Goal: Transaction & Acquisition: Download file/media

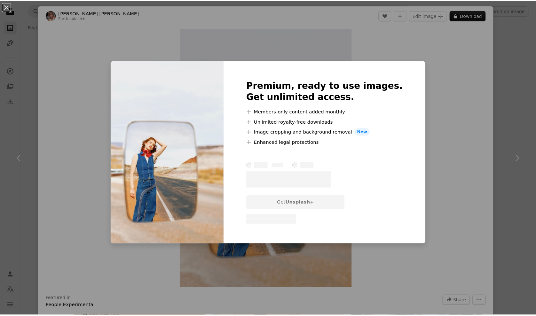
scroll to position [3230, 0]
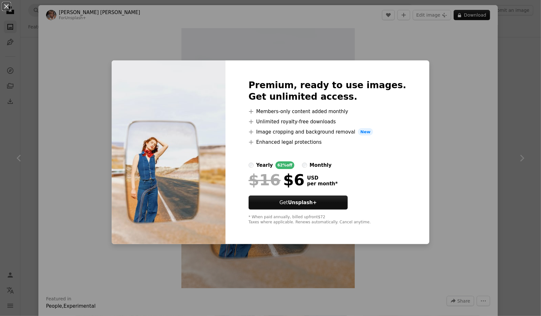
click at [432, 83] on div "An X shape Premium, ready to use images. Get unlimited access. A plus sign Memb…" at bounding box center [270, 158] width 541 height 316
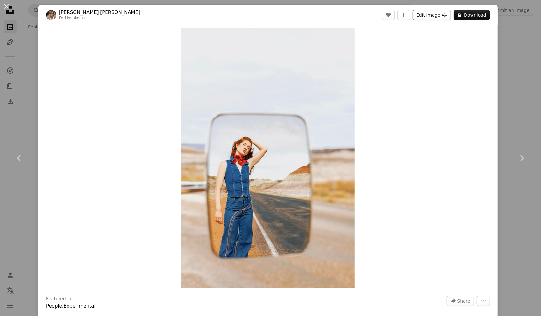
click at [419, 16] on button "Edit image Plus sign for Unsplash+" at bounding box center [431, 15] width 38 height 10
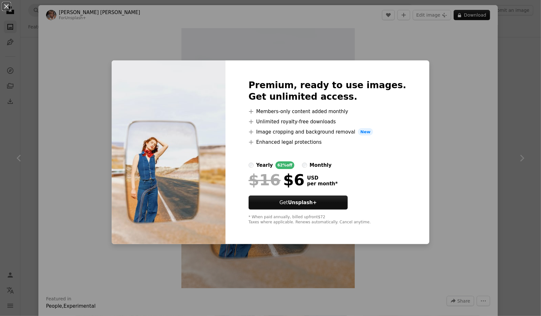
click at [431, 66] on div "An X shape Premium, ready to use images. Get unlimited access. A plus sign Memb…" at bounding box center [270, 158] width 541 height 316
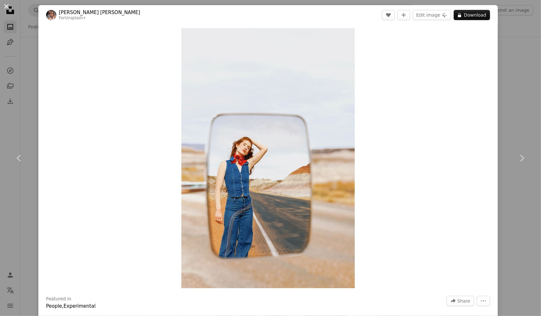
click at [7, 6] on button "An X shape" at bounding box center [7, 7] width 8 height 8
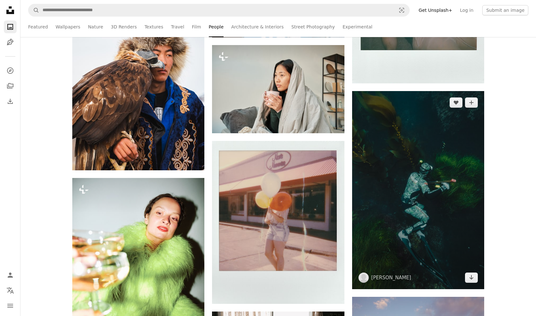
scroll to position [3581, 0]
click at [418, 161] on img at bounding box center [418, 190] width 132 height 198
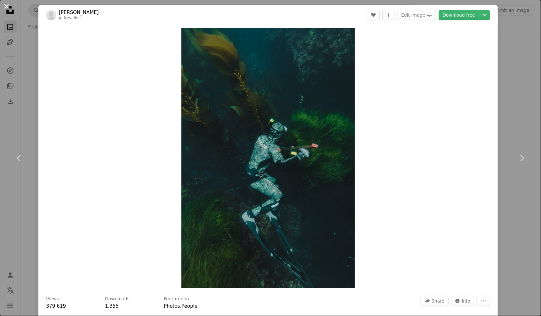
click at [10, 7] on button "An X shape" at bounding box center [7, 7] width 8 height 8
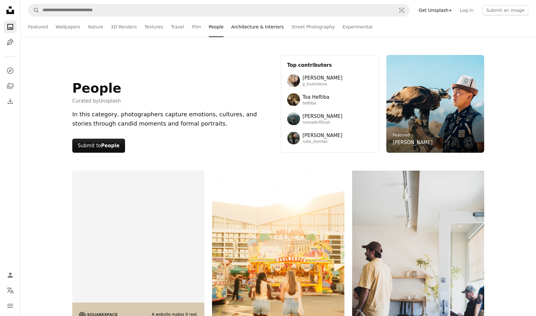
click at [240, 27] on link "Architecture & Interiors" at bounding box center [257, 27] width 52 height 20
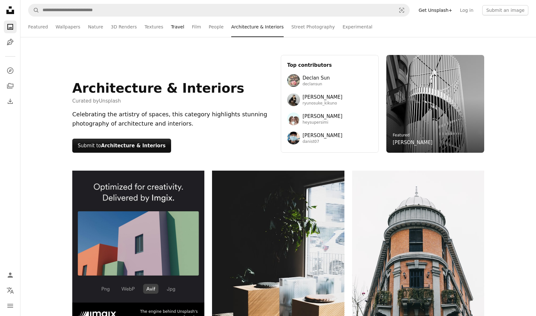
click at [176, 28] on link "Travel" at bounding box center [177, 27] width 13 height 20
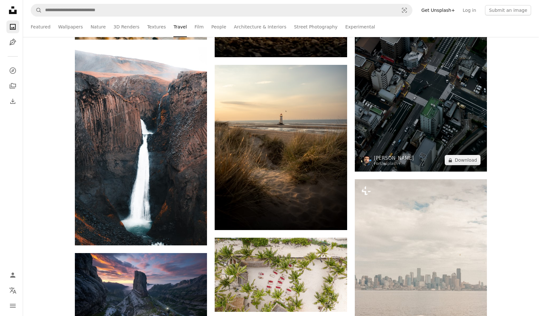
scroll to position [9497, 0]
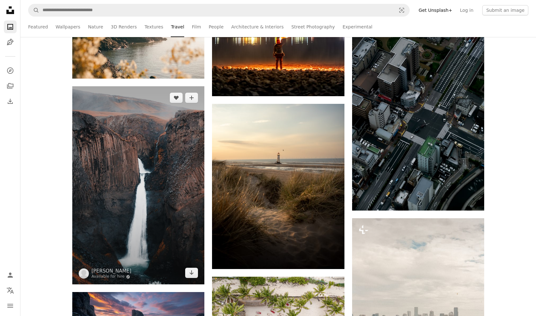
click at [151, 172] on img at bounding box center [138, 185] width 132 height 198
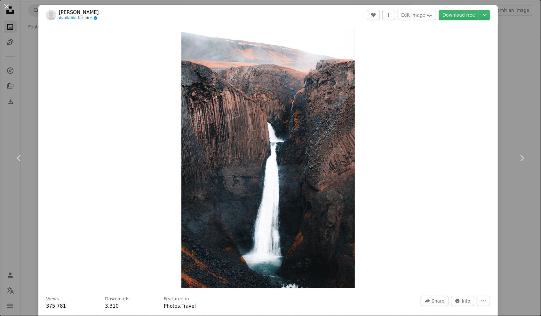
click at [312, 147] on img "Zoom in on this image" at bounding box center [268, 158] width 174 height 260
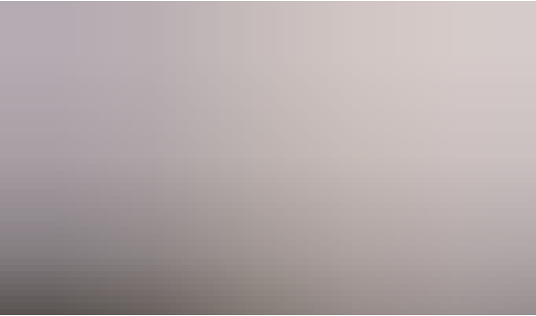
scroll to position [240, 0]
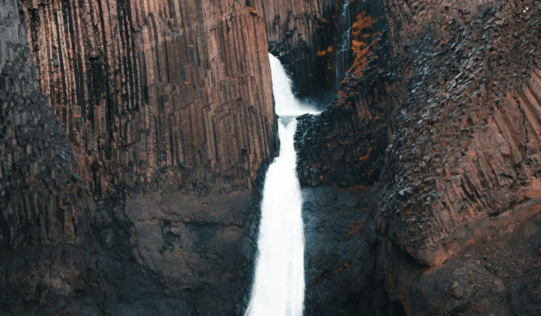
click at [312, 147] on img "Zoom out on this image" at bounding box center [270, 165] width 541 height 812
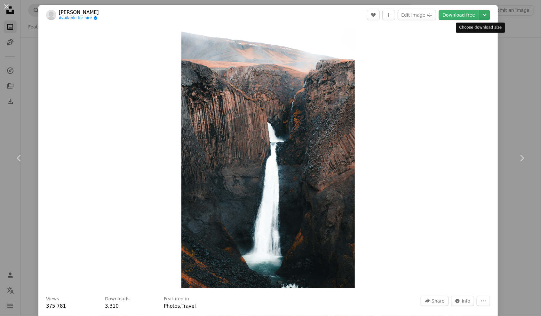
click at [479, 14] on icon "Chevron down" at bounding box center [484, 15] width 10 height 8
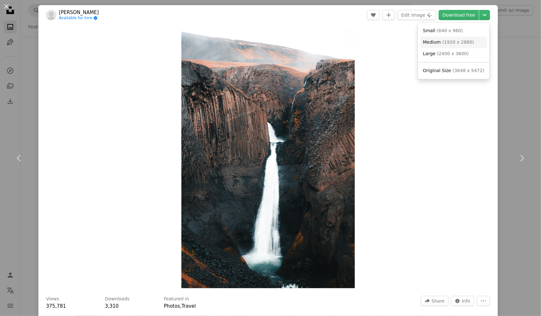
click at [454, 43] on span "( 1920 x 2880 )" at bounding box center [458, 42] width 32 height 5
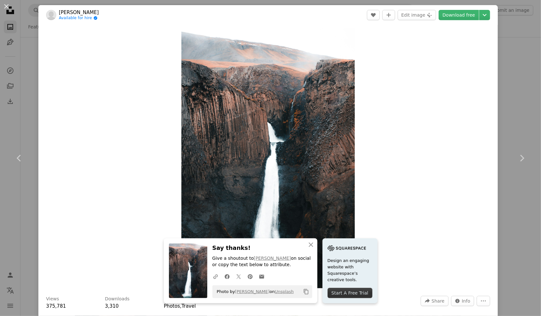
click at [147, 52] on div "Zoom in" at bounding box center [267, 158] width 459 height 267
click at [5, 8] on button "An X shape" at bounding box center [7, 7] width 8 height 8
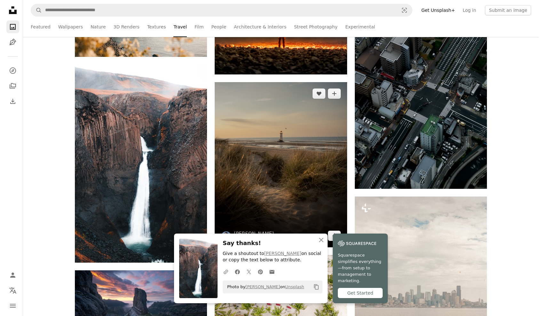
scroll to position [9529, 0]
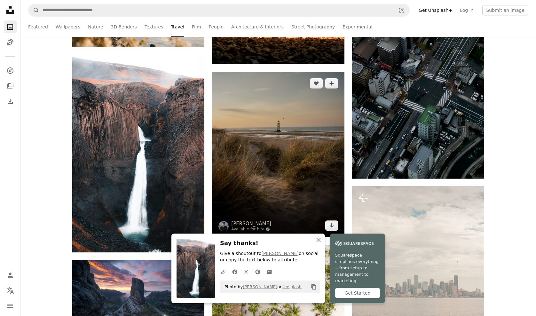
click at [305, 156] on img at bounding box center [278, 154] width 132 height 165
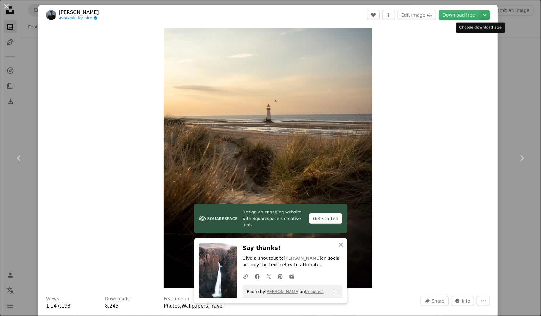
click at [482, 17] on icon "Chevron down" at bounding box center [484, 15] width 10 height 8
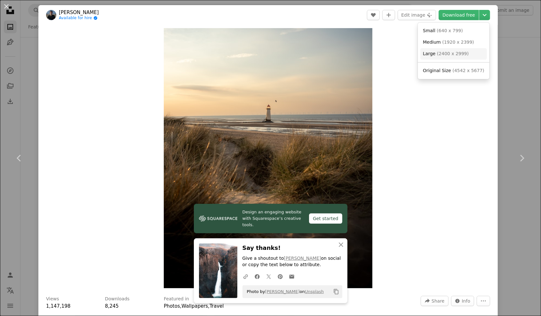
click at [467, 56] on link "Large ( 2400 x 2999 )" at bounding box center [453, 54] width 67 height 12
